Goal: Complete application form

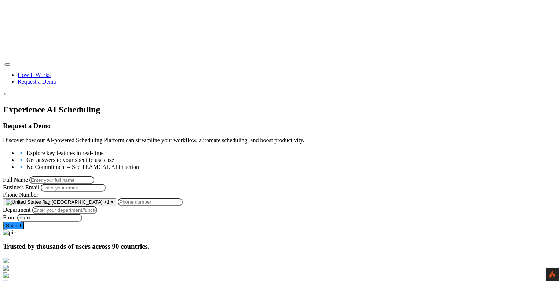
scroll to position [20, 0]
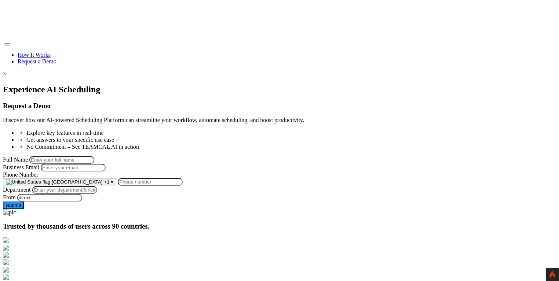
click at [94, 156] on input "Full Name" at bounding box center [61, 160] width 65 height 8
type input "[PERSON_NAME]"
type input "[PERSON_NAME][EMAIL_ADDRESS][PERSON_NAME][DOMAIN_NAME]"
type input "9258644697"
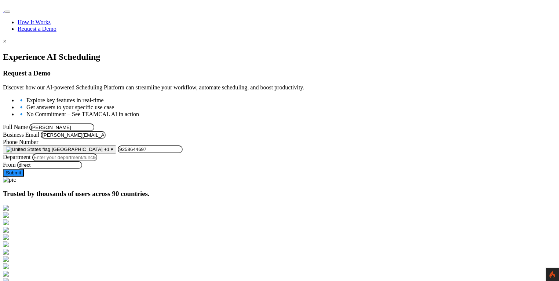
scroll to position [85, 0]
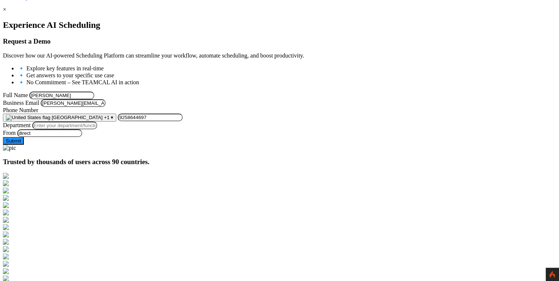
click at [97, 129] on input "Department" at bounding box center [64, 126] width 65 height 8
type input "Managment"
click at [24, 145] on button "Submit" at bounding box center [13, 141] width 21 height 8
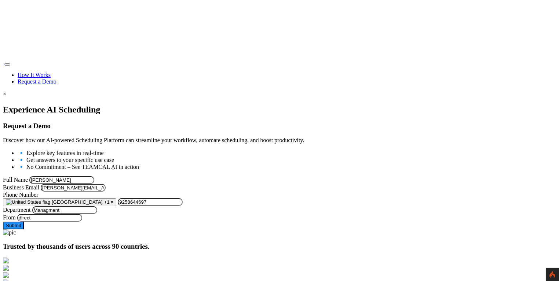
scroll to position [85, 0]
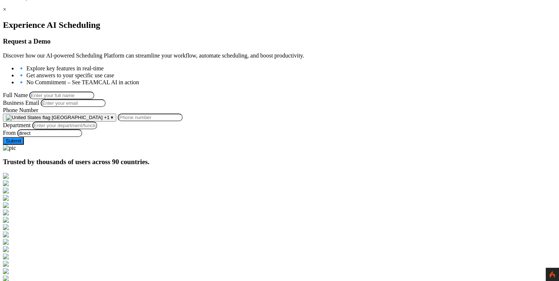
click at [94, 92] on input "Full Name" at bounding box center [61, 96] width 65 height 8
type input "George Burin"
type input "george.burin@comcast.net"
type input "9258644697"
click at [97, 129] on input "Department" at bounding box center [64, 126] width 65 height 8
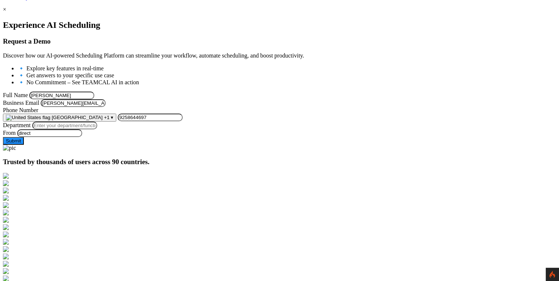
type input "Managment"
click at [24, 145] on button "Submit" at bounding box center [13, 141] width 21 height 8
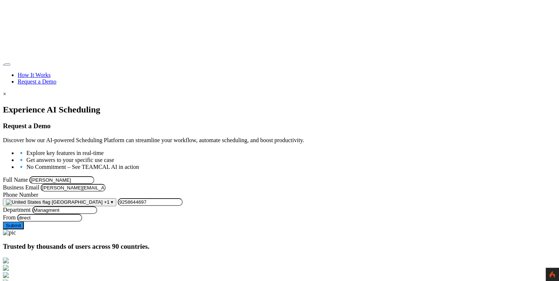
scroll to position [85, 0]
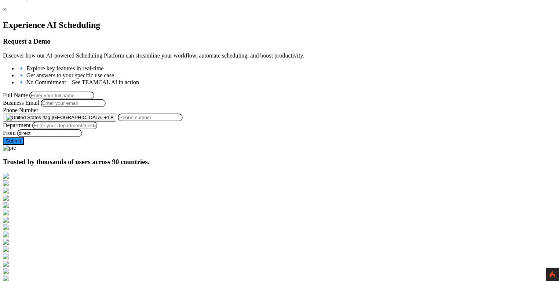
click at [94, 92] on input "Full Name" at bounding box center [61, 96] width 65 height 8
type input "[PERSON_NAME]"
type input "[PERSON_NAME][EMAIL_ADDRESS][PERSON_NAME][DOMAIN_NAME]"
type input "9258644697"
click at [97, 129] on input "Department" at bounding box center [64, 126] width 65 height 8
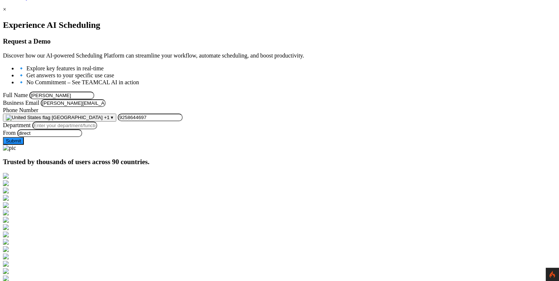
type input "Managment"
click at [24, 145] on button "Submit" at bounding box center [13, 141] width 21 height 8
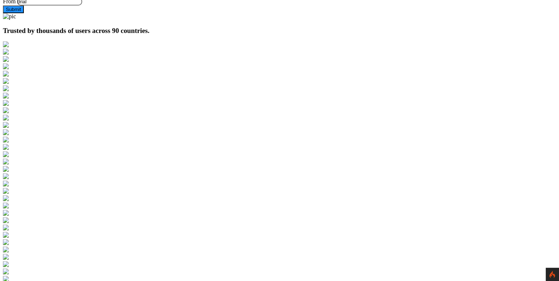
scroll to position [202, 0]
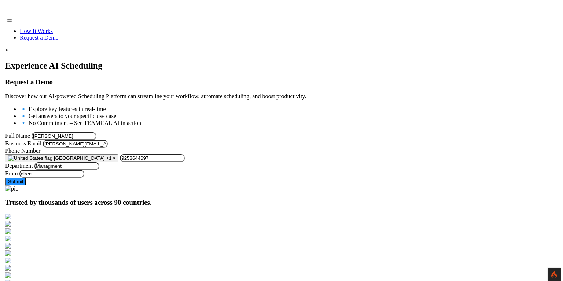
scroll to position [43, 0]
